Goal: Information Seeking & Learning: Learn about a topic

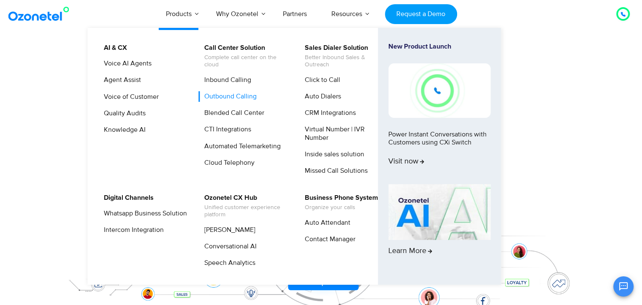
click at [218, 95] on link "Outbound Calling" at bounding box center [228, 96] width 59 height 11
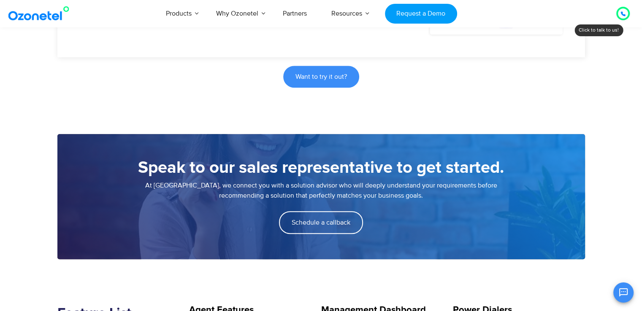
scroll to position [611, 0]
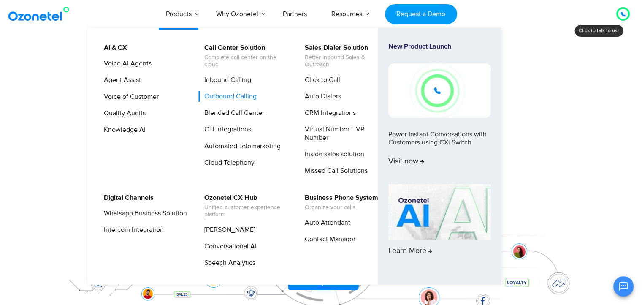
click at [227, 96] on link "Outbound Calling" at bounding box center [228, 96] width 59 height 11
